Goal: Task Accomplishment & Management: Complete application form

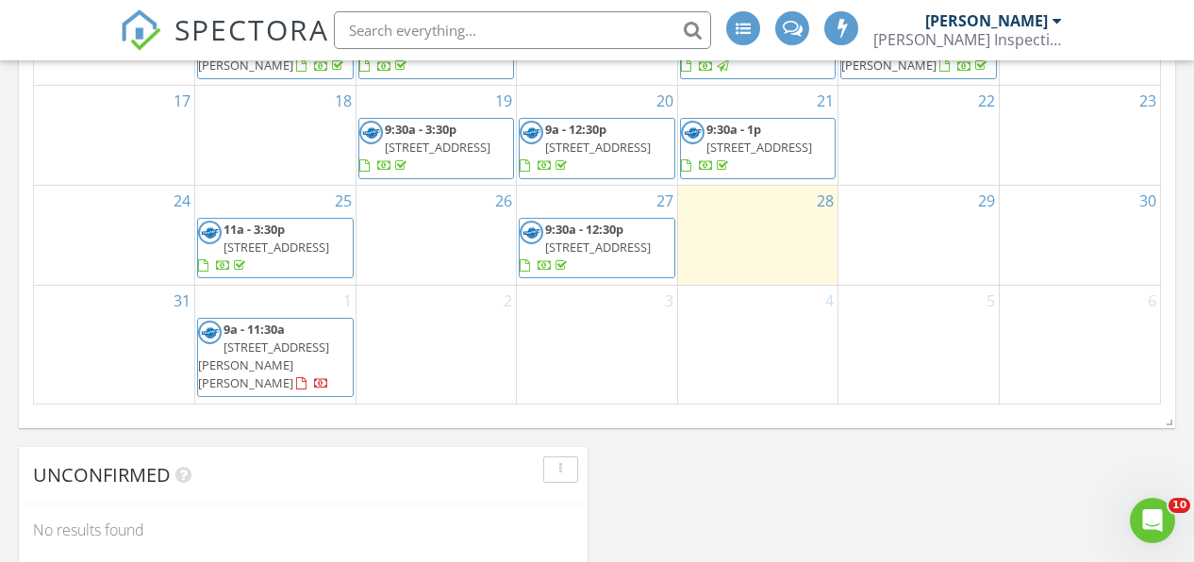
scroll to position [1344, 0]
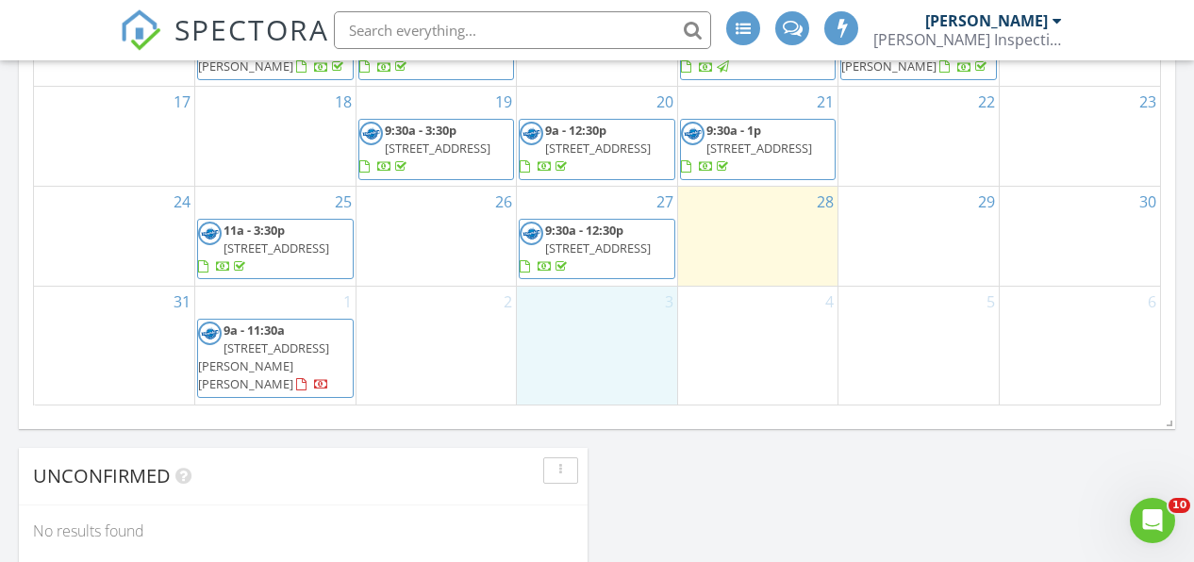
click at [591, 325] on div "3" at bounding box center [597, 346] width 160 height 118
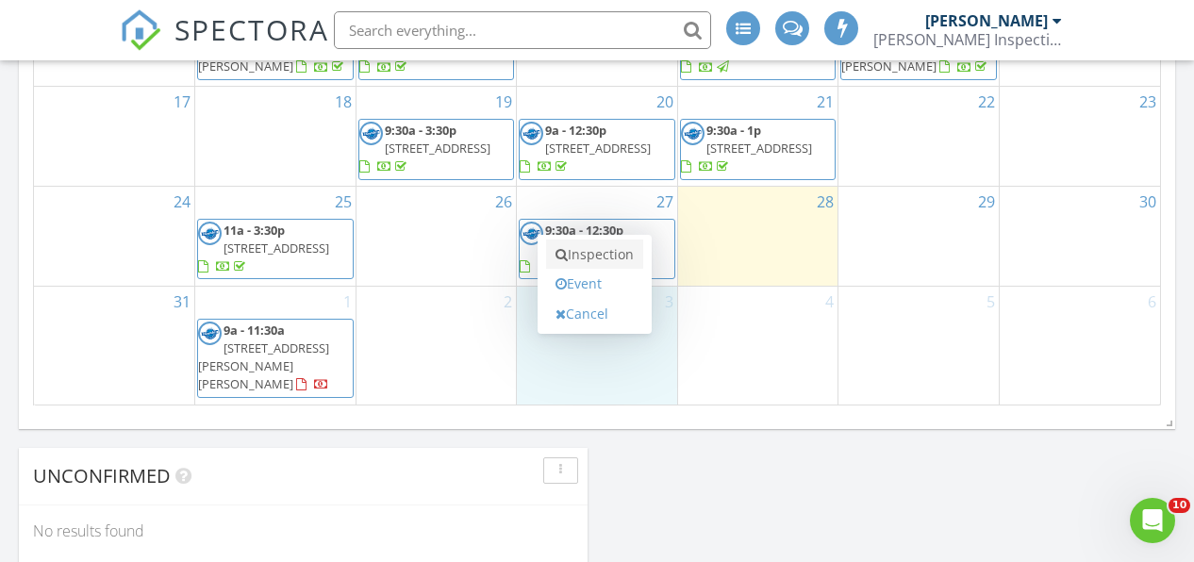
click at [583, 242] on link "Inspection" at bounding box center [594, 255] width 97 height 30
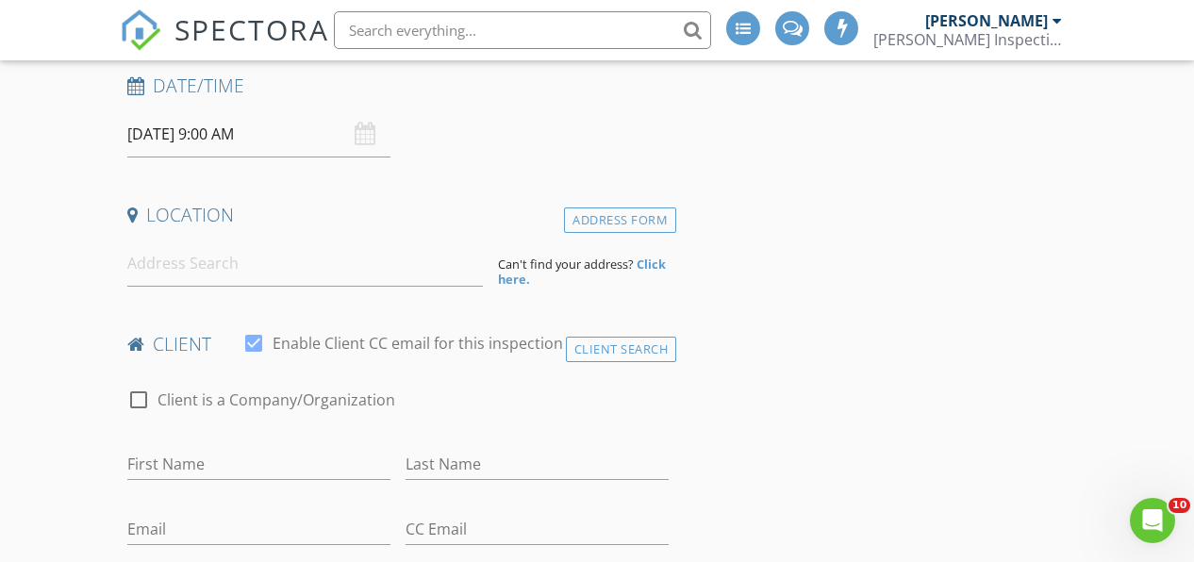
scroll to position [326, 0]
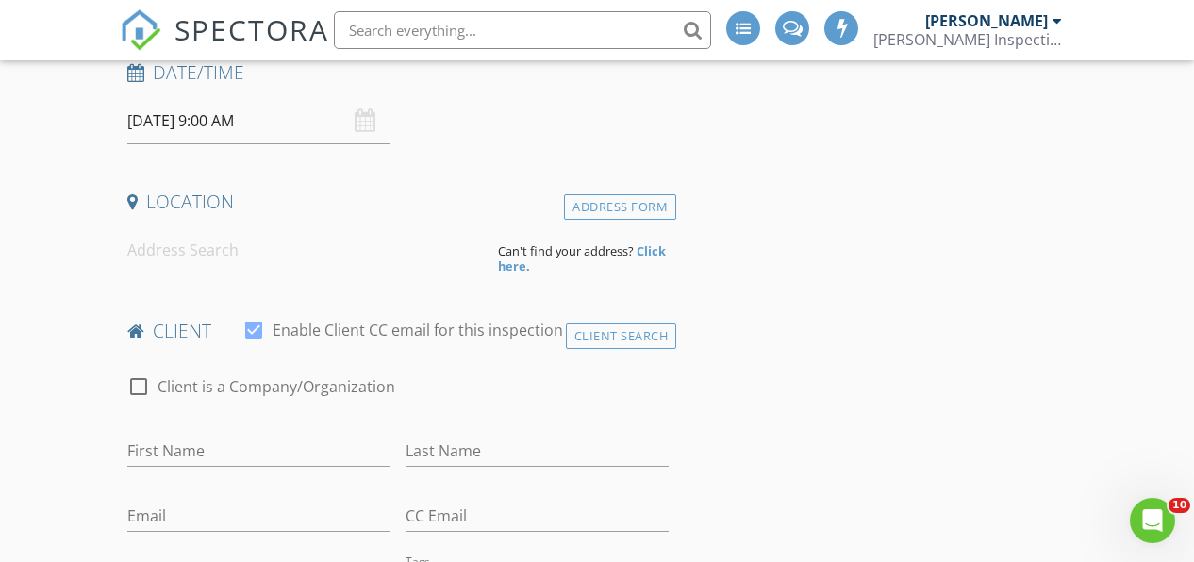
click at [214, 98] on input "09/03/2025 9:00 AM" at bounding box center [258, 121] width 263 height 46
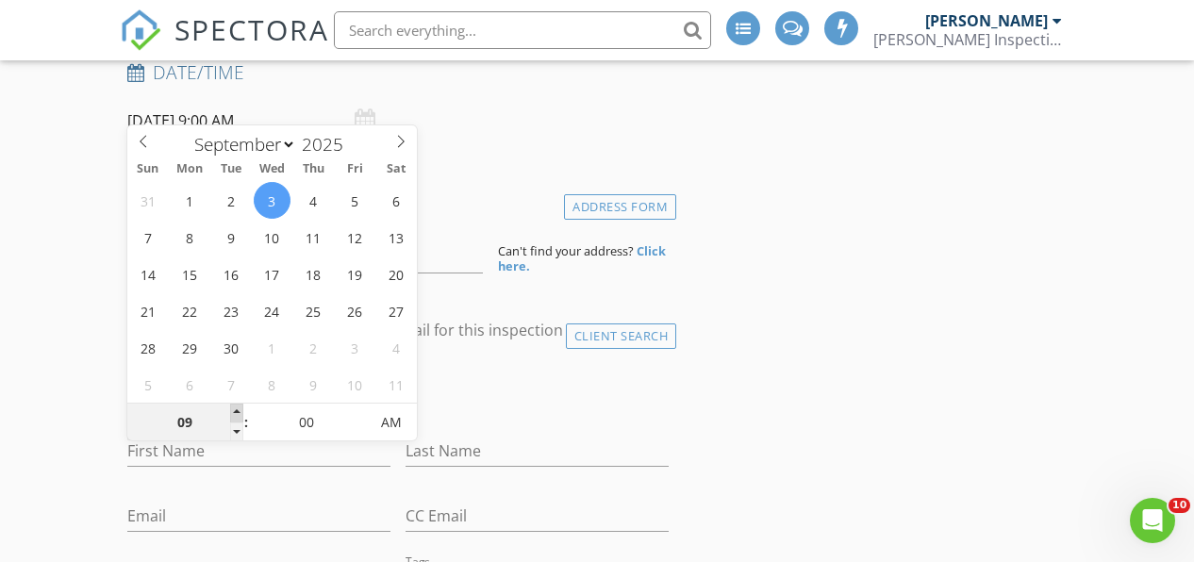
type input "10"
type input "[DATE] 10:00 AM"
click at [237, 408] on span at bounding box center [236, 413] width 13 height 19
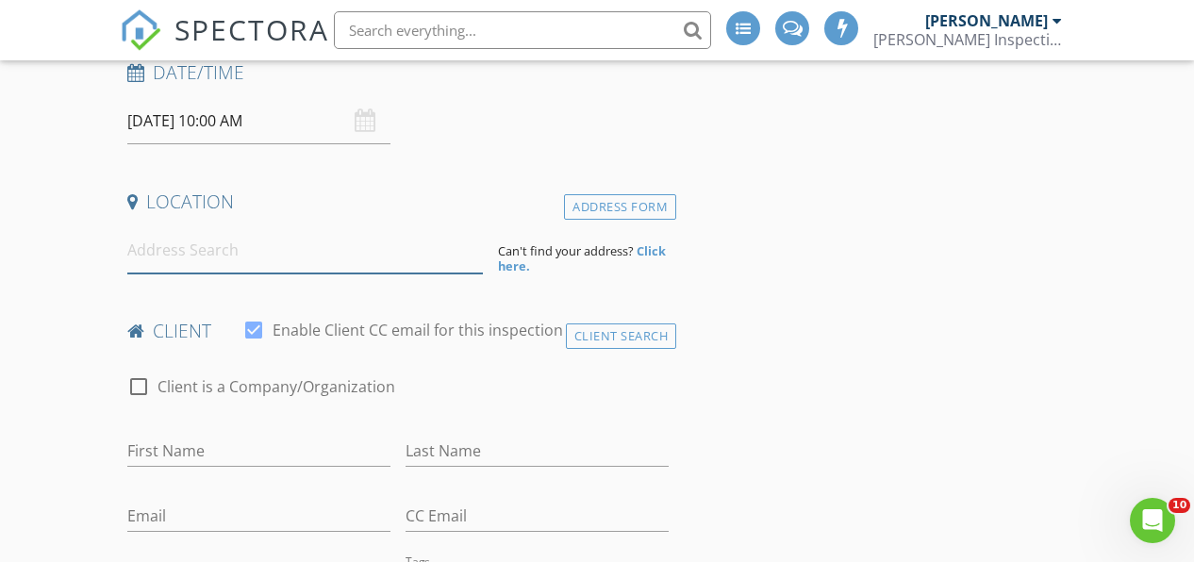
click at [150, 236] on input at bounding box center [305, 250] width 357 height 46
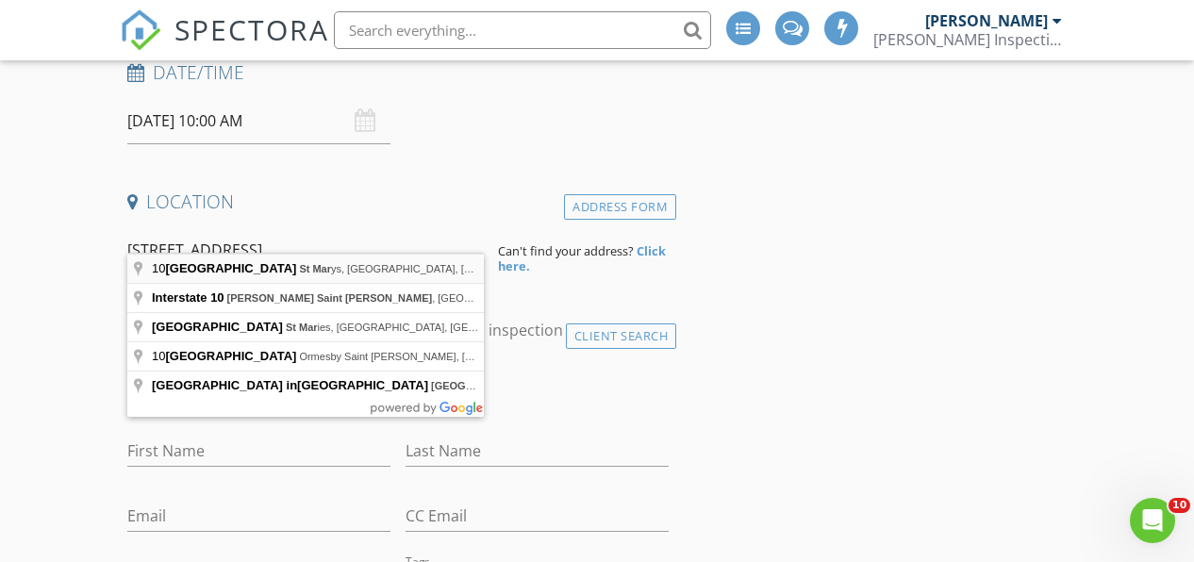
type input "10 Main Road, St Marys, NL, Canada"
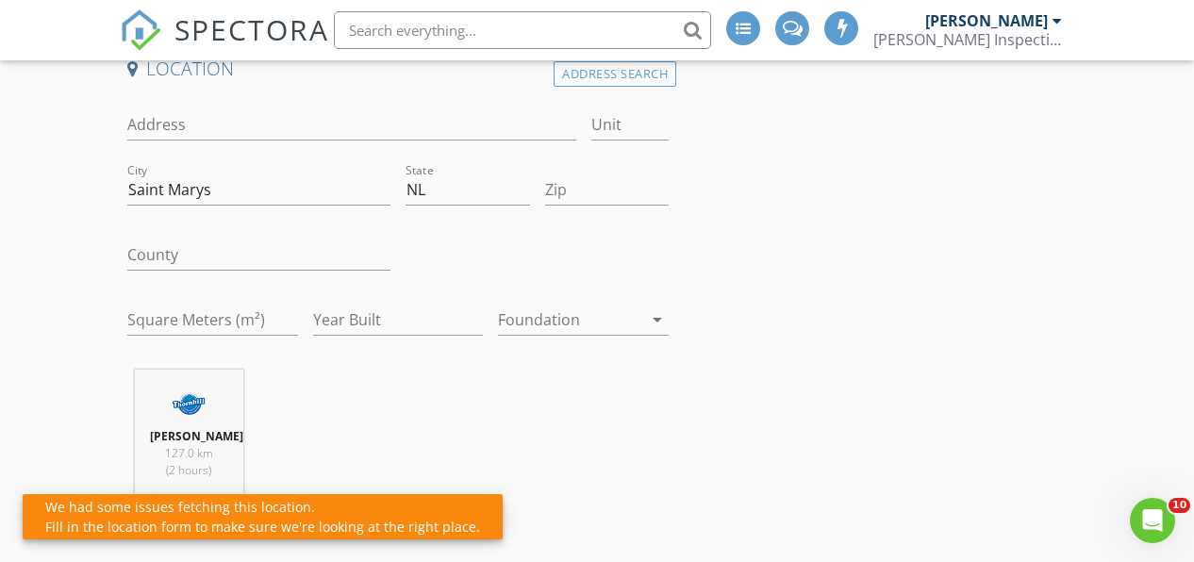
scroll to position [460, 0]
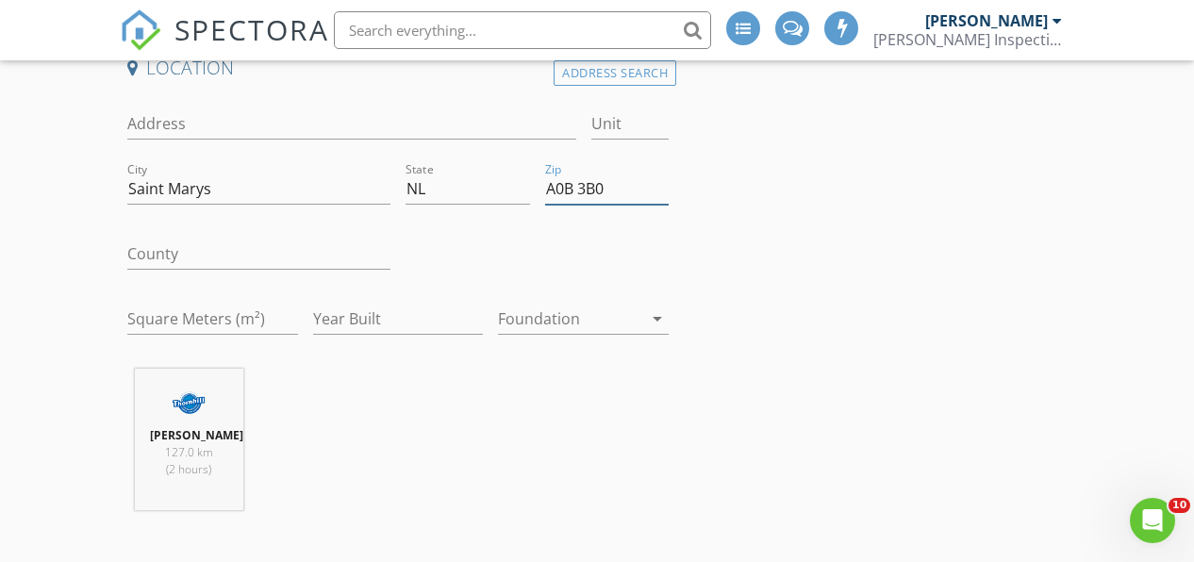
type input "A0B 3B0"
click at [521, 304] on div at bounding box center [570, 319] width 144 height 30
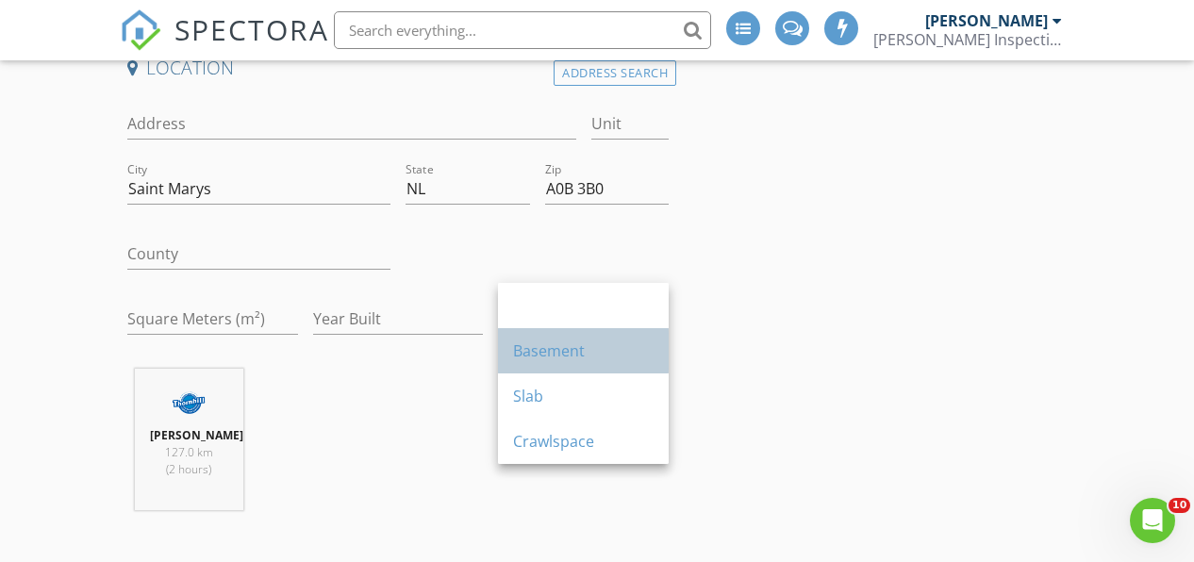
click at [527, 354] on div "Basement" at bounding box center [583, 351] width 141 height 23
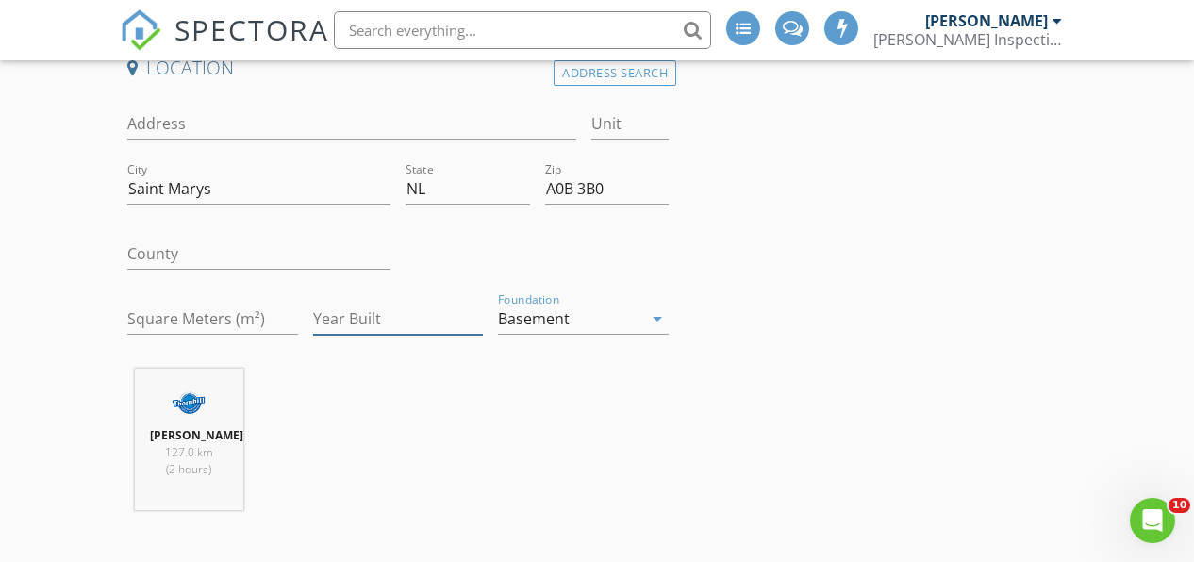
click at [368, 304] on input "Year Built" at bounding box center [398, 319] width 171 height 31
type input "1986"
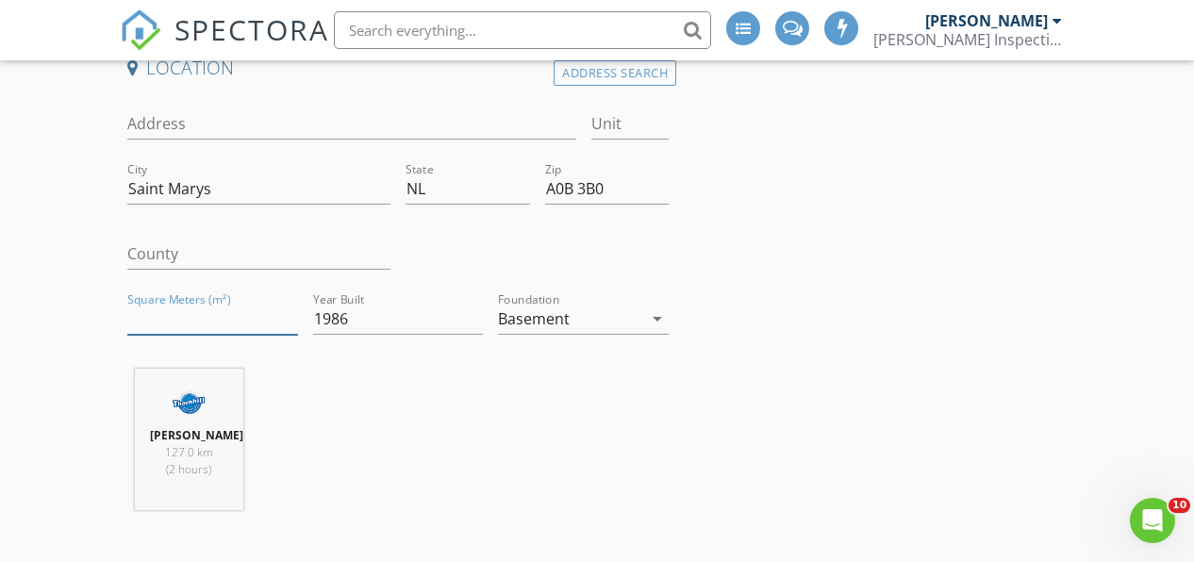
click at [181, 304] on input "Square Meters (m²)" at bounding box center [212, 319] width 171 height 31
type input "2"
type input "120"
click at [306, 369] on div "Ross Thornhill 127.0 km (2 hours)" at bounding box center [399, 447] width 558 height 157
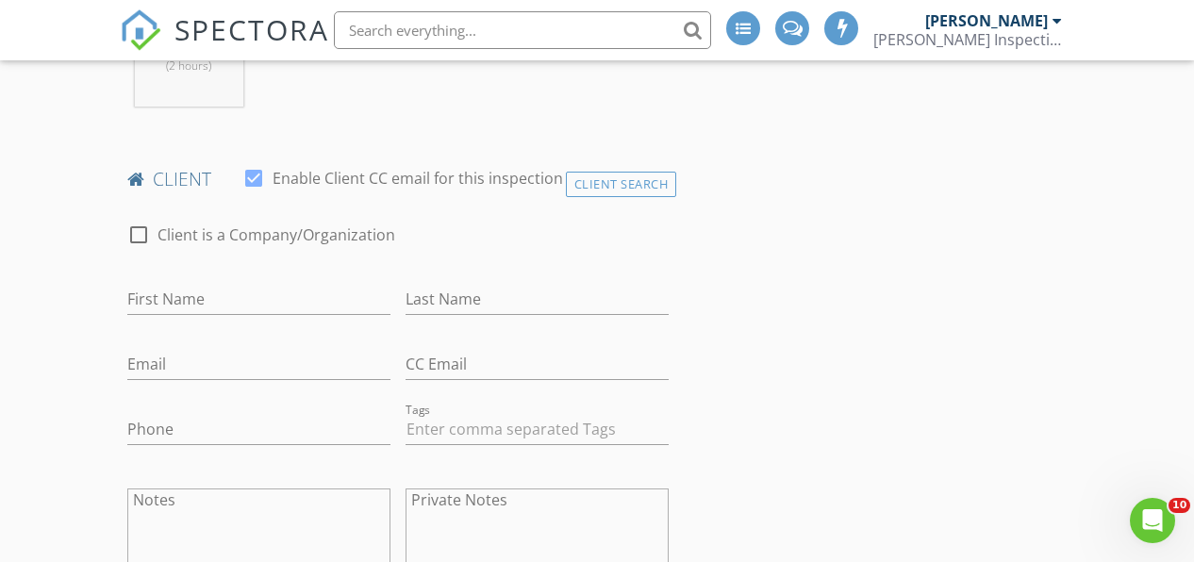
scroll to position [875, 0]
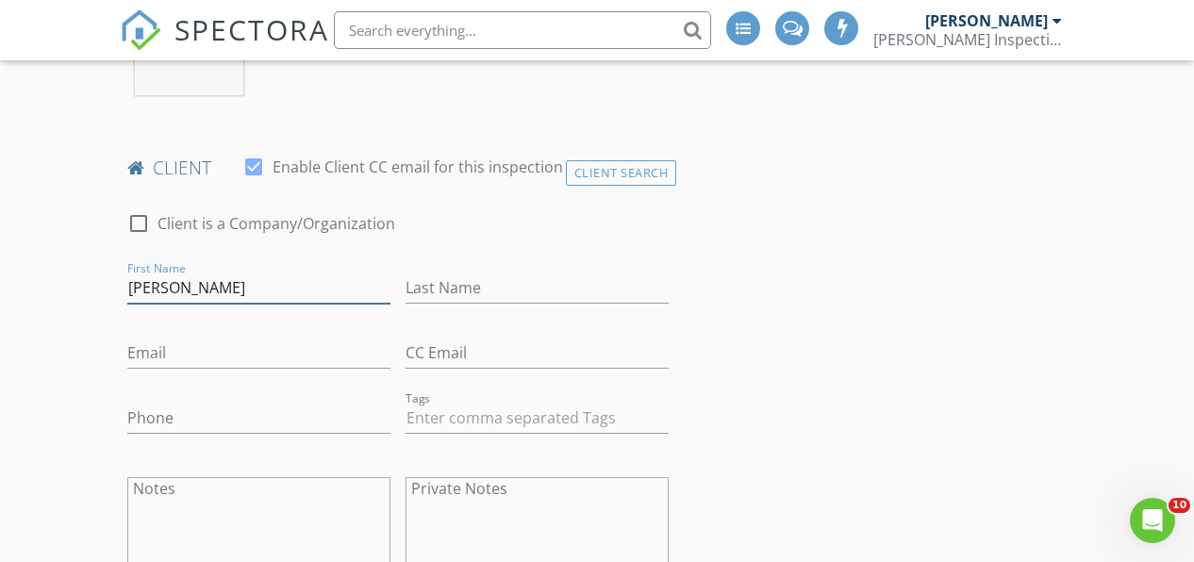
type input "Derrick"
click at [433, 299] on div "Last Name" at bounding box center [537, 298] width 263 height 50
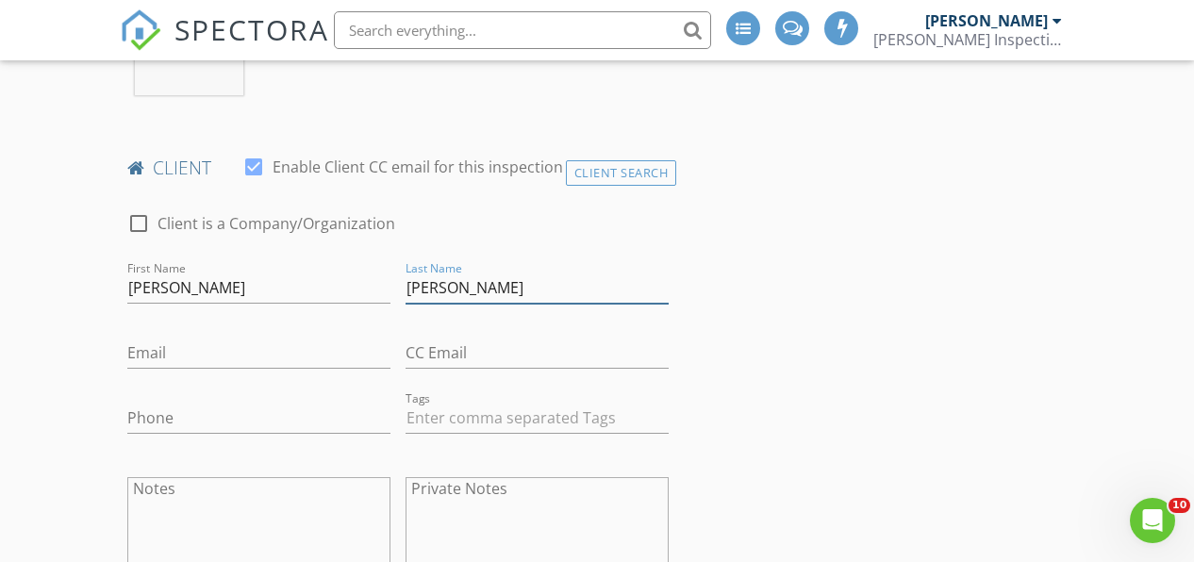
type input "Mullett"
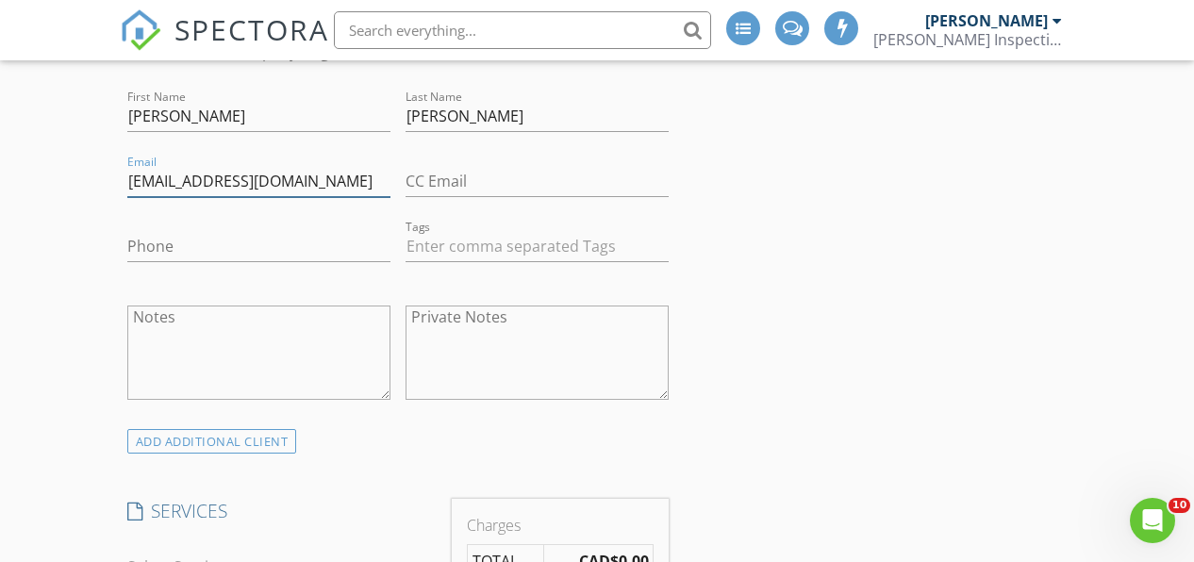
scroll to position [1077, 0]
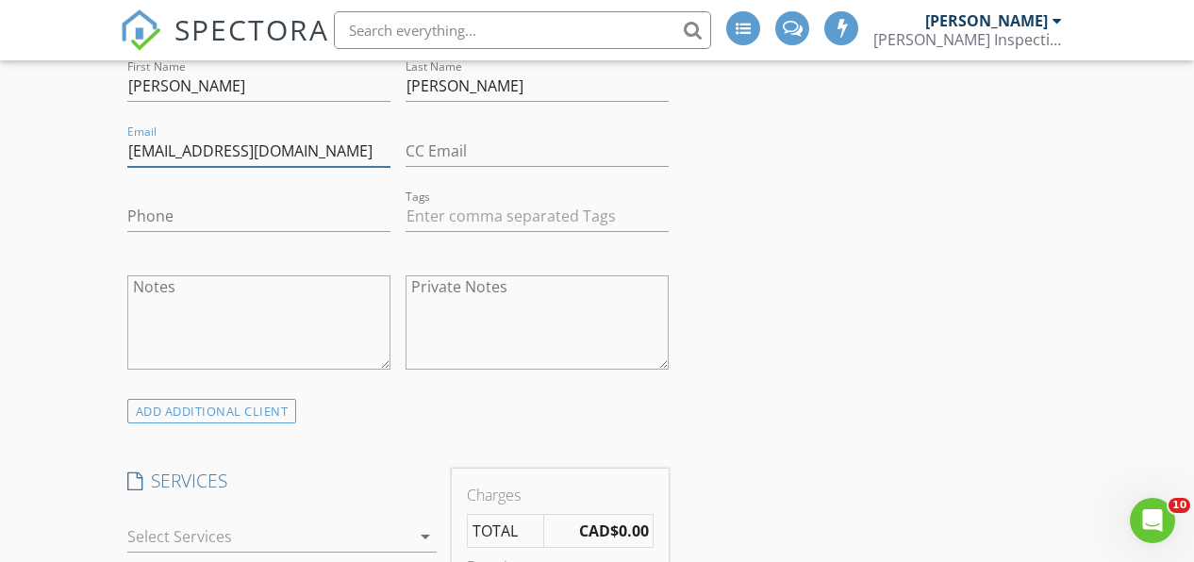
type input "Coralbeef@hotmail.com"
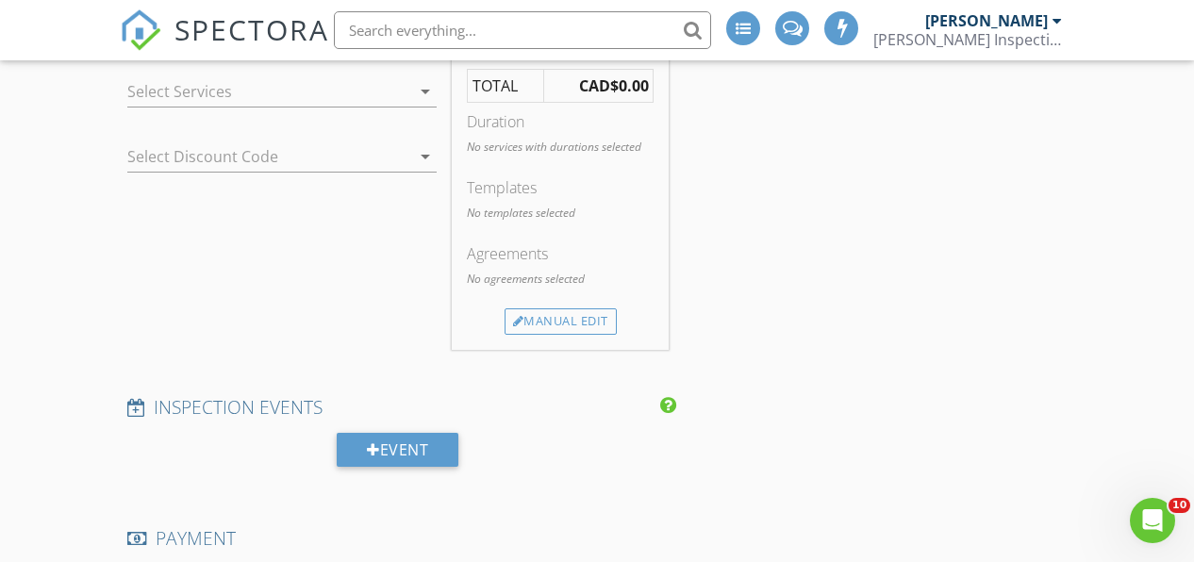
scroll to position [1467, 0]
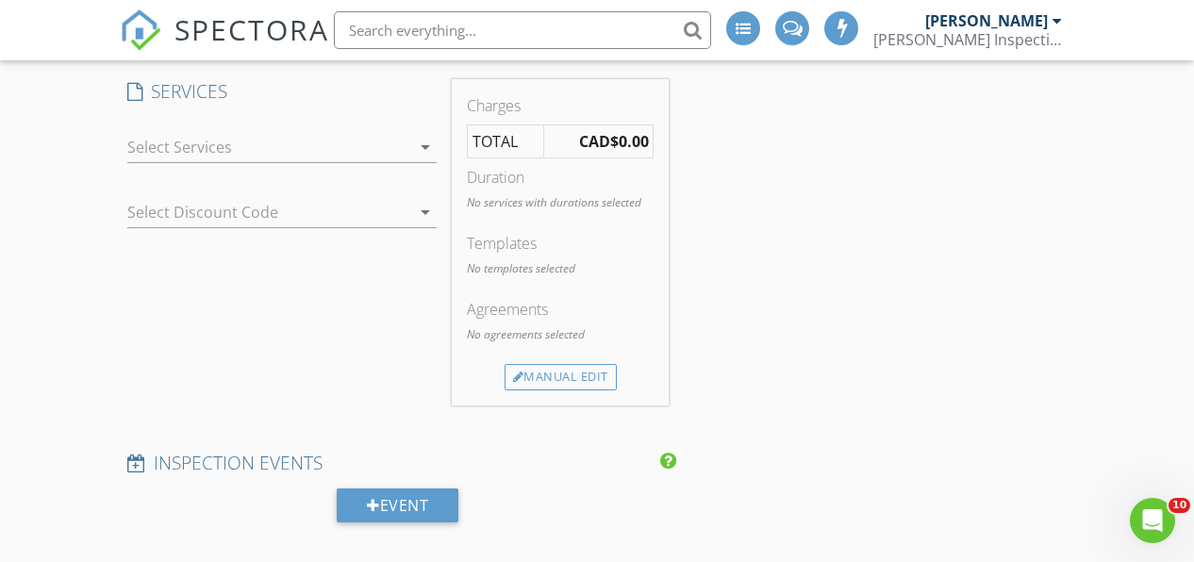
type input "709-525-2933"
click at [283, 146] on div at bounding box center [269, 147] width 284 height 30
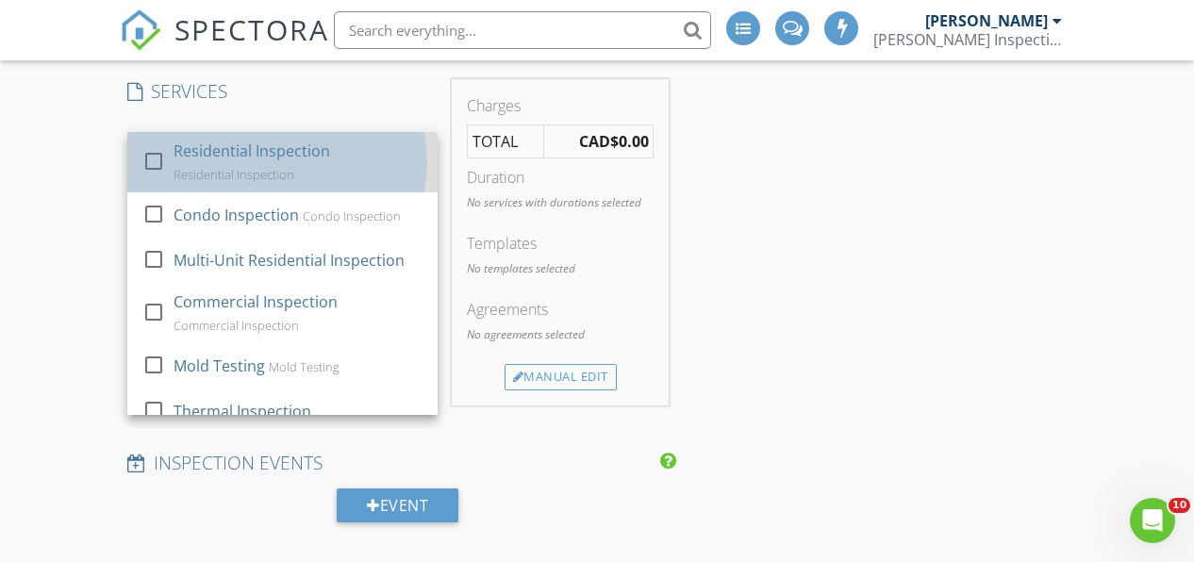
click at [272, 149] on div "Residential Inspection" at bounding box center [251, 151] width 157 height 23
checkbox input "true"
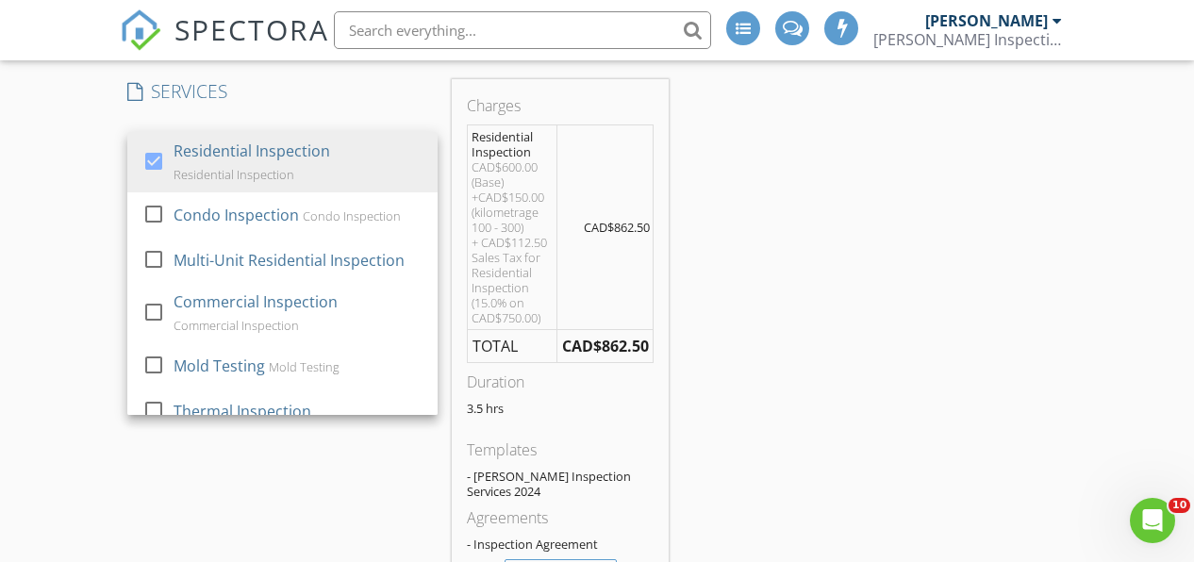
click at [81, 189] on div "New Inspection INSPECTOR(S) check_box Ross Thornhill PRIMARY Ross Thornhill arr…" at bounding box center [597, 554] width 1194 height 3784
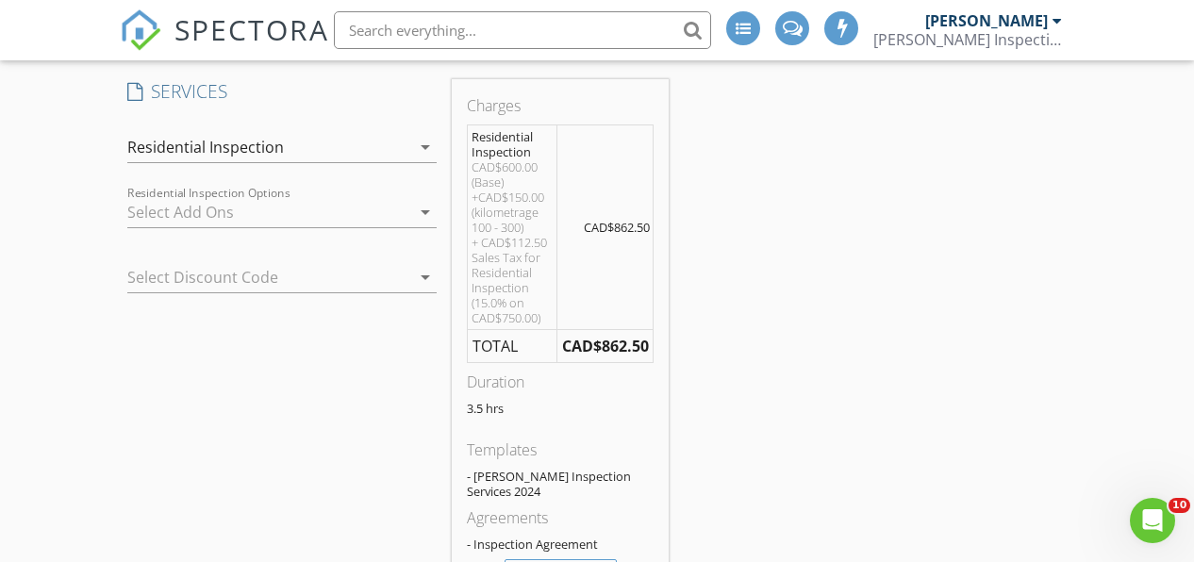
click at [304, 270] on div at bounding box center [256, 277] width 258 height 30
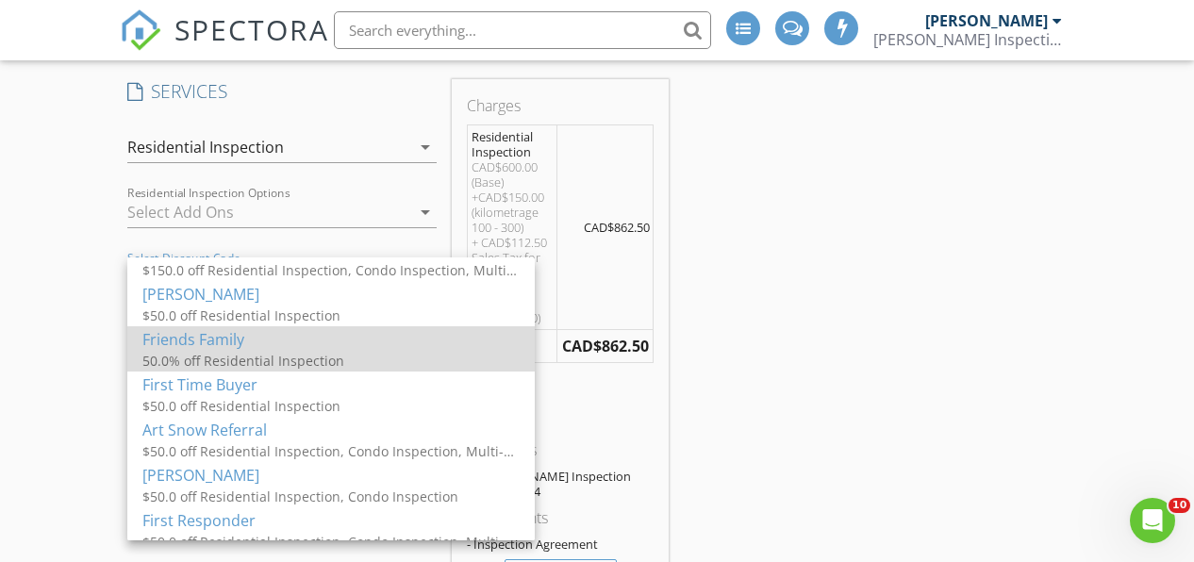
scroll to position [208, 0]
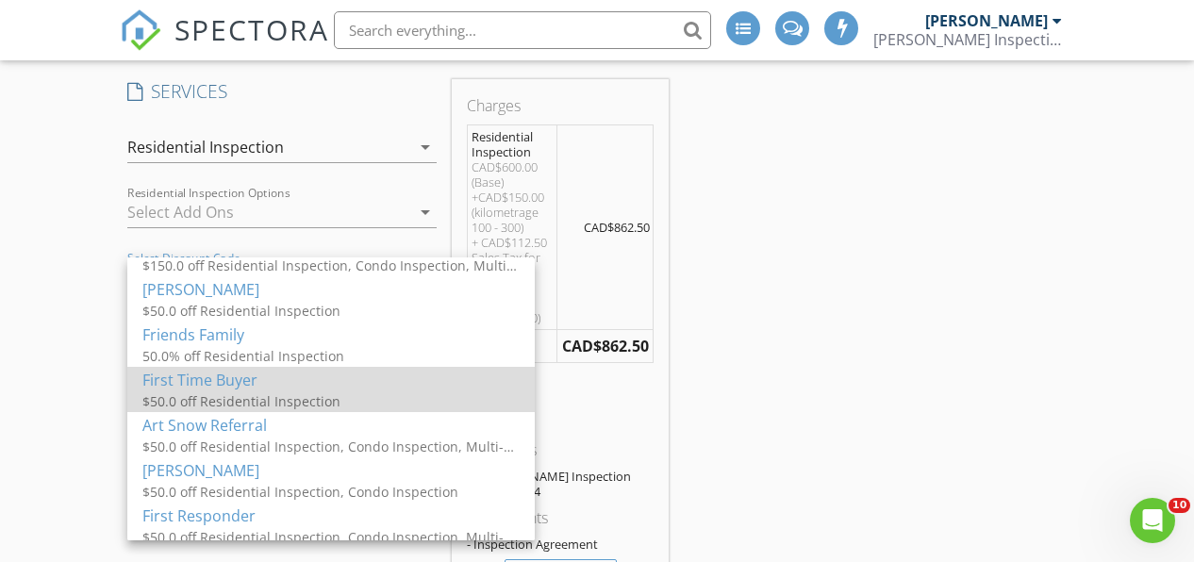
click at [274, 401] on div "$50.0 off Residential Inspection" at bounding box center [330, 402] width 377 height 20
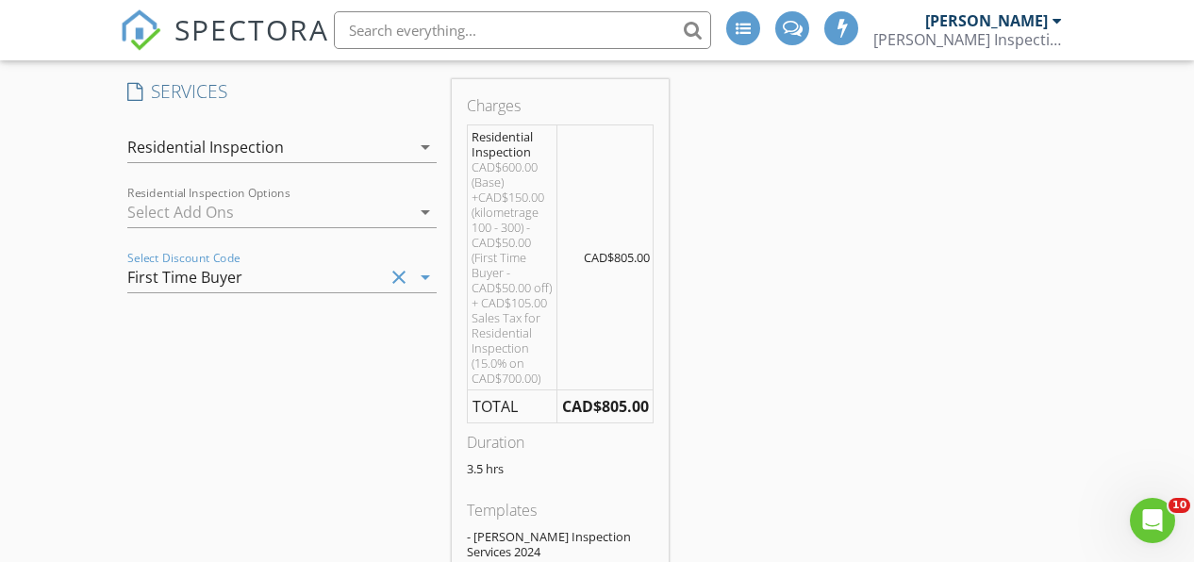
click at [155, 369] on div "SERVICES check_box Residential Inspection Residential Inspection check_box_outl…" at bounding box center [282, 369] width 325 height 581
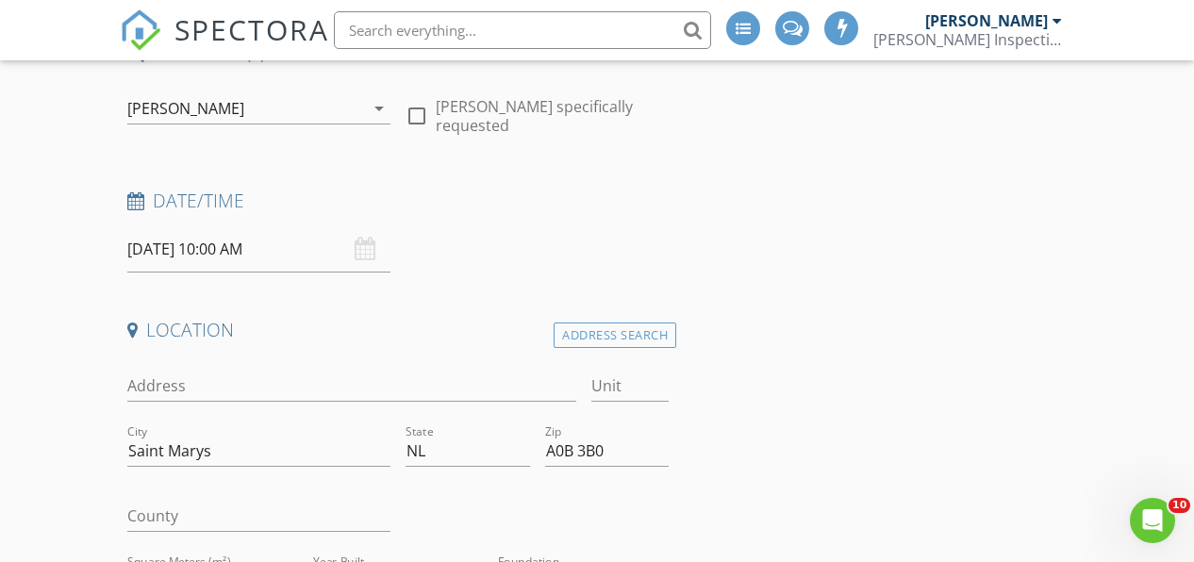
scroll to position [197, 0]
click at [266, 360] on div "Address" at bounding box center [351, 390] width 449 height 61
type input "10 main road"
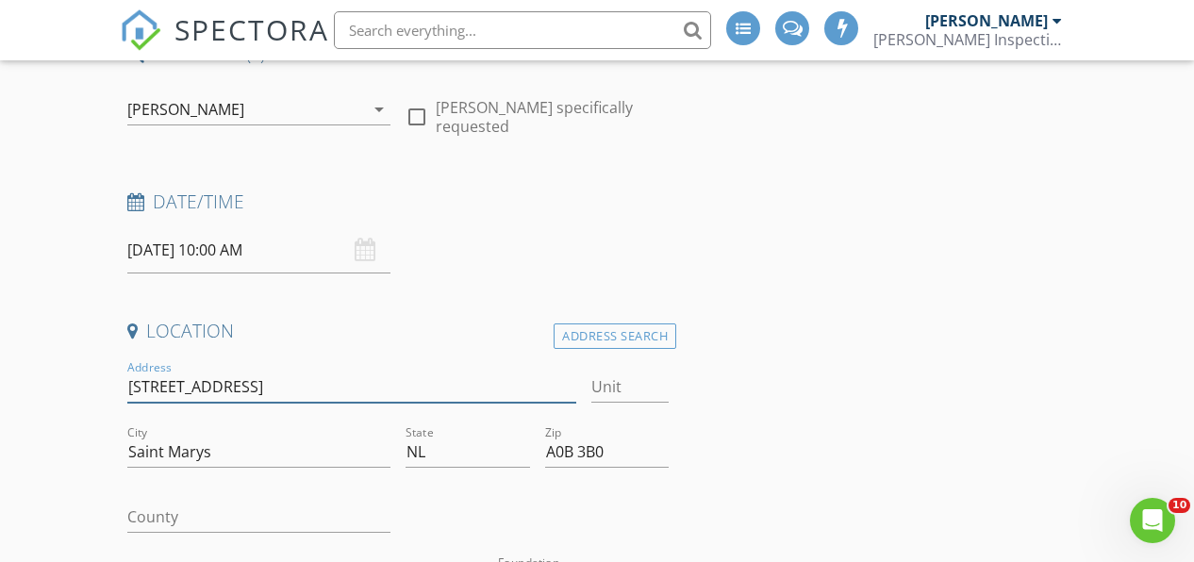
type input "10 main road"
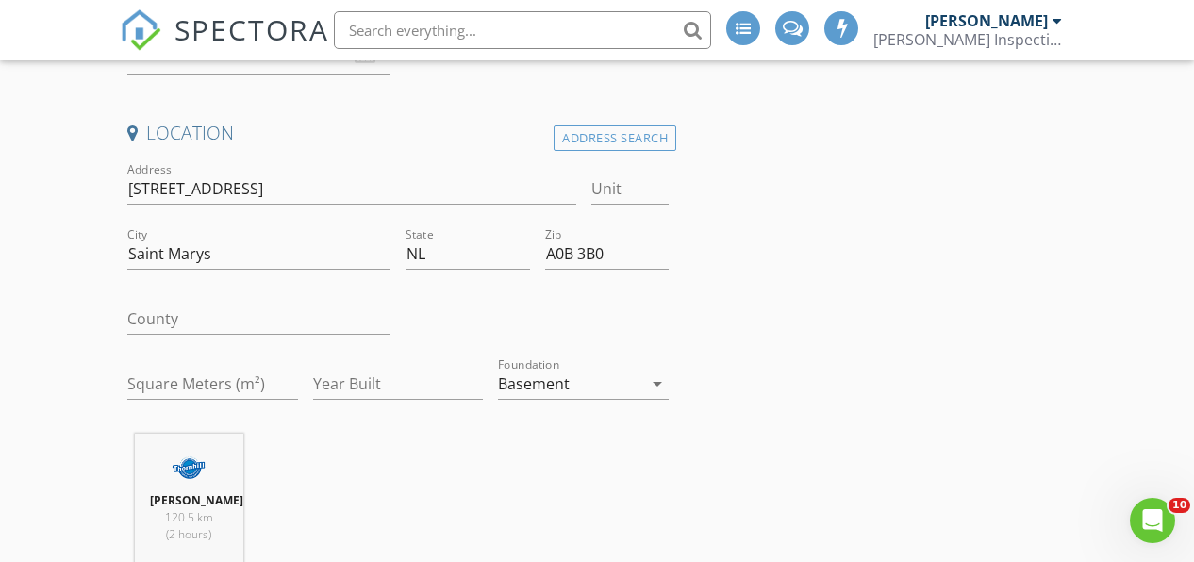
scroll to position [399, 0]
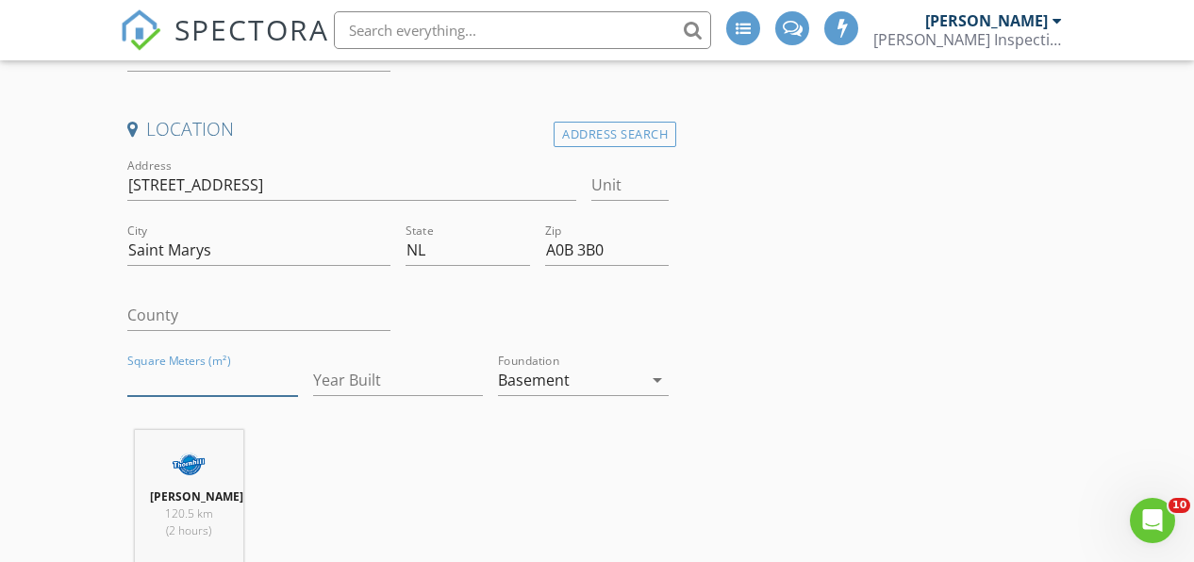
click at [201, 365] on input "Square Meters (m²)" at bounding box center [212, 380] width 171 height 31
type input "120"
click at [354, 365] on input "Year Built" at bounding box center [398, 380] width 171 height 31
type input "1986"
click at [452, 430] on div "Ross Thornhill 120.5 km (2 hours)" at bounding box center [399, 508] width 558 height 157
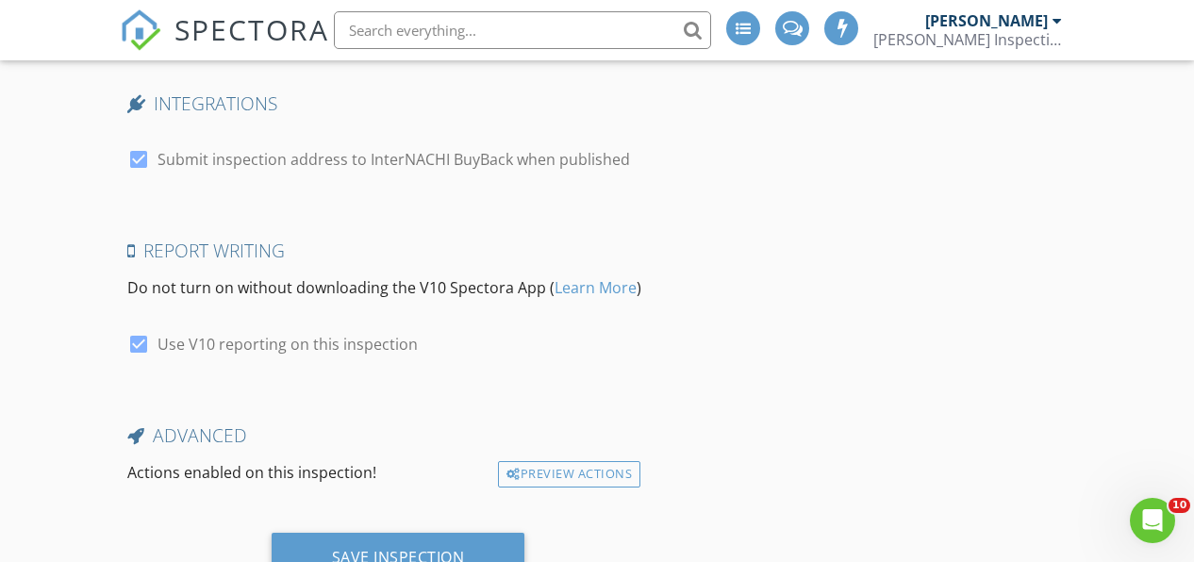
scroll to position [3368, 0]
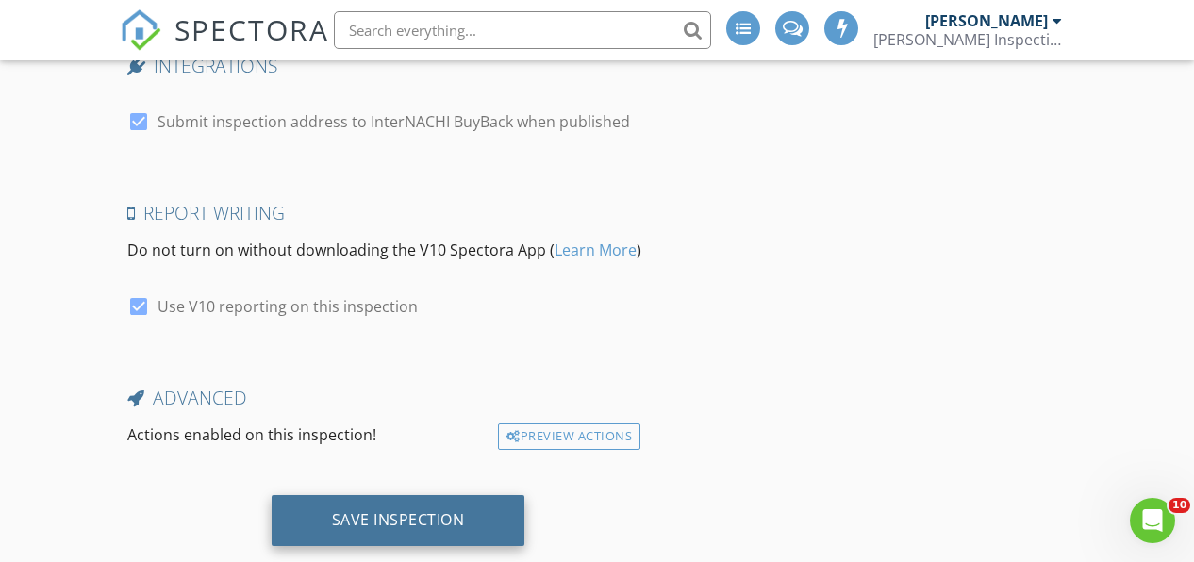
click at [411, 529] on div "Save Inspection" at bounding box center [398, 519] width 133 height 19
